Goal: Task Accomplishment & Management: Manage account settings

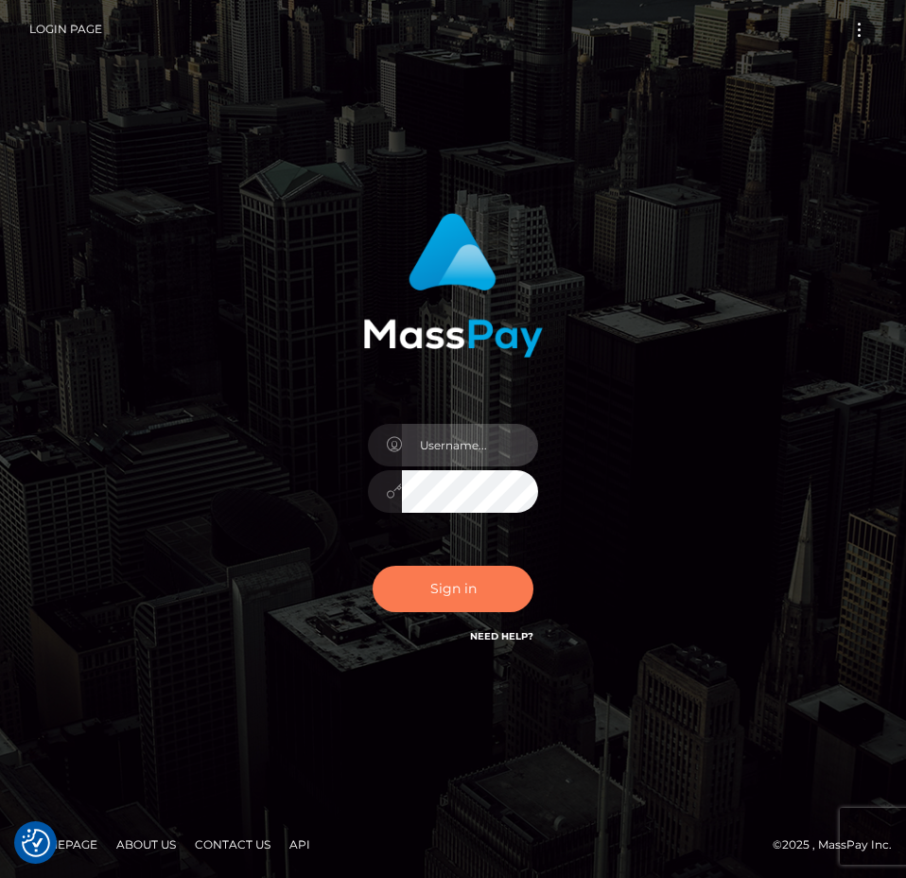
type input "Anthony.Spree"
click at [467, 601] on button "Sign in" at bounding box center [453, 589] width 161 height 46
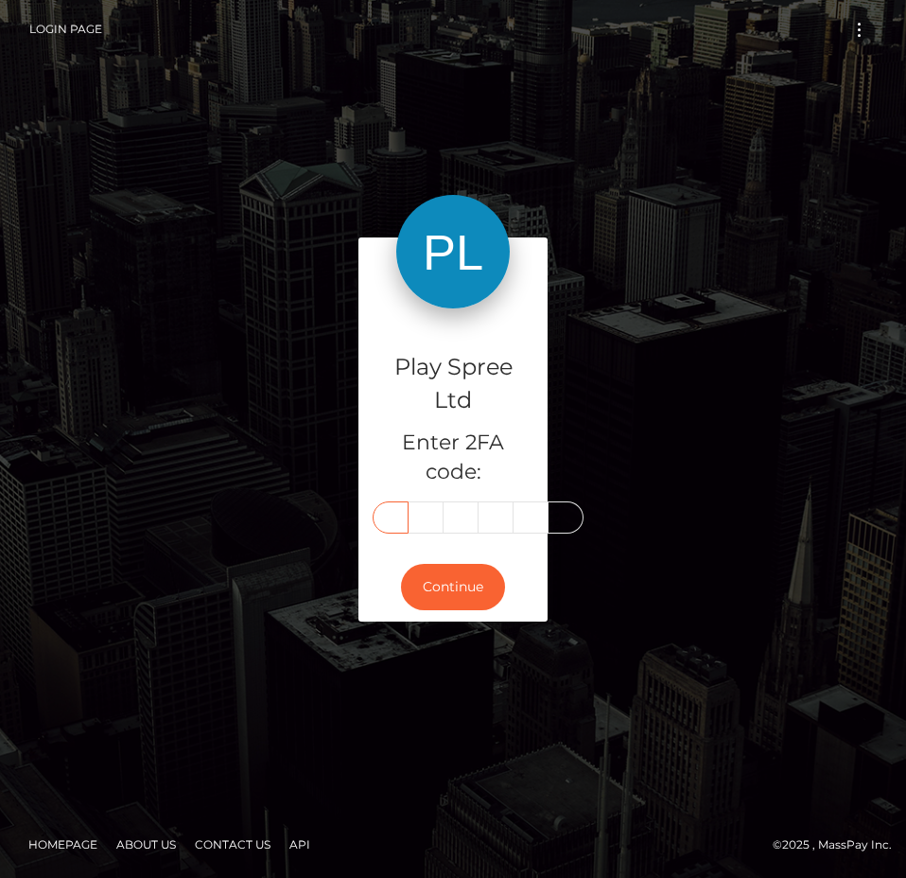
click at [390, 515] on input "text" at bounding box center [391, 517] width 36 height 32
type input "7"
type input "8"
type input "6"
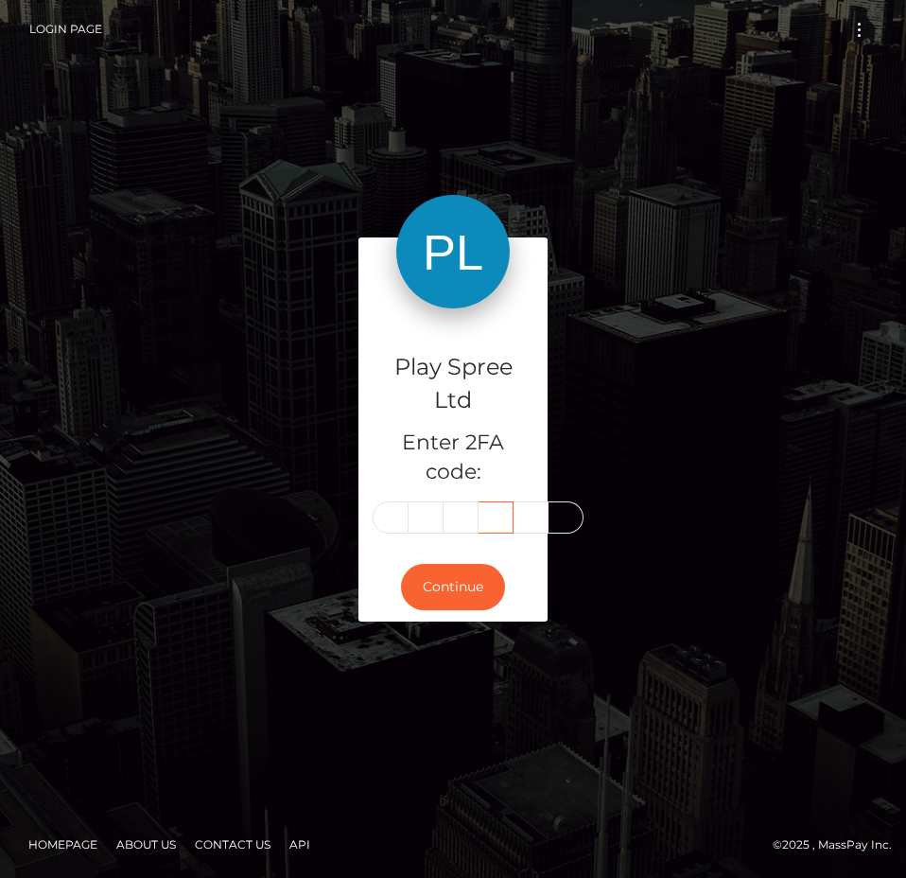
scroll to position [0, 0]
type input "7"
type input "4"
type input "3"
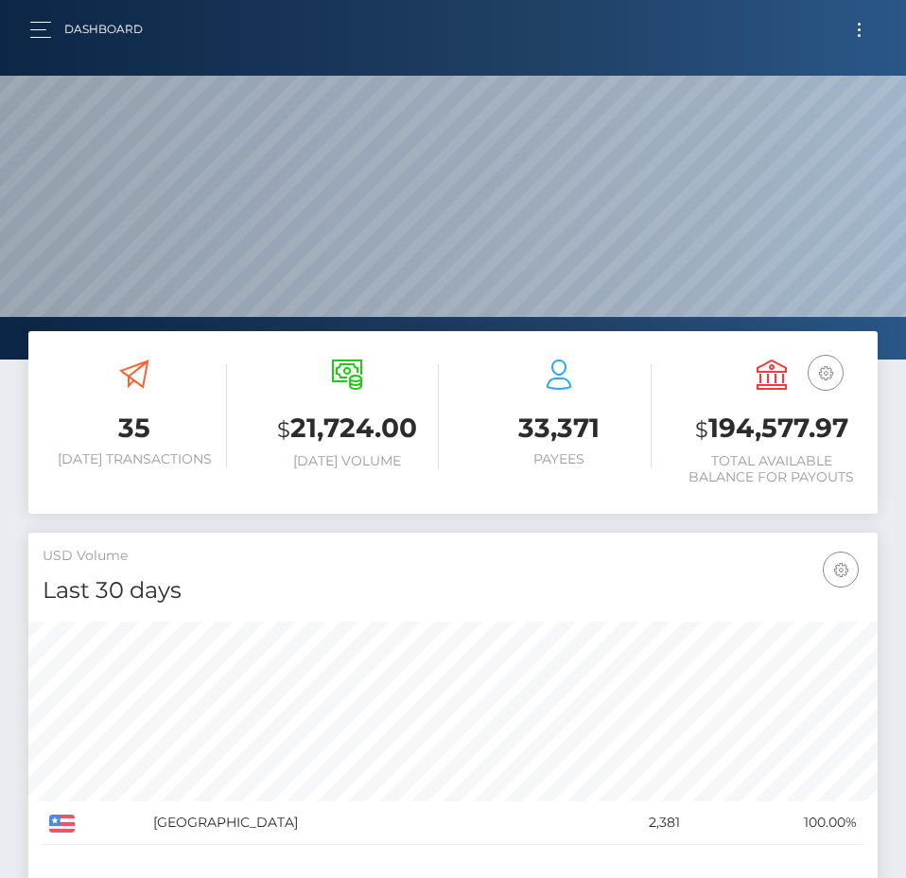
scroll to position [336, 410]
click at [747, 428] on h3 "$ 194,577.97" at bounding box center [772, 429] width 184 height 39
copy h3 "194,577.97"
